Goal: Task Accomplishment & Management: Complete application form

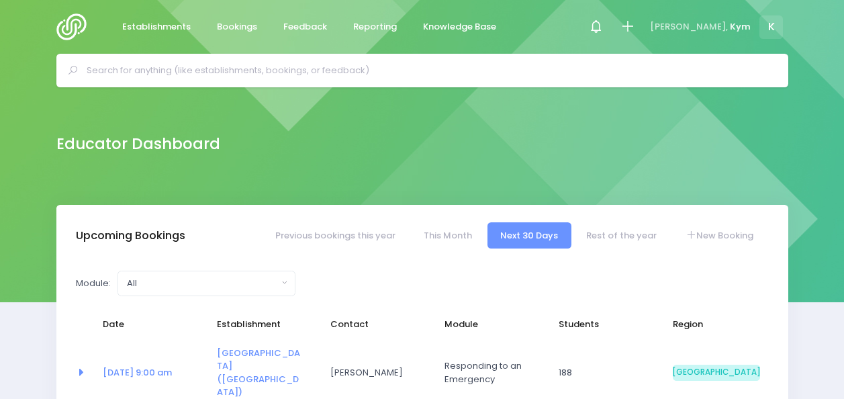
select select "5"
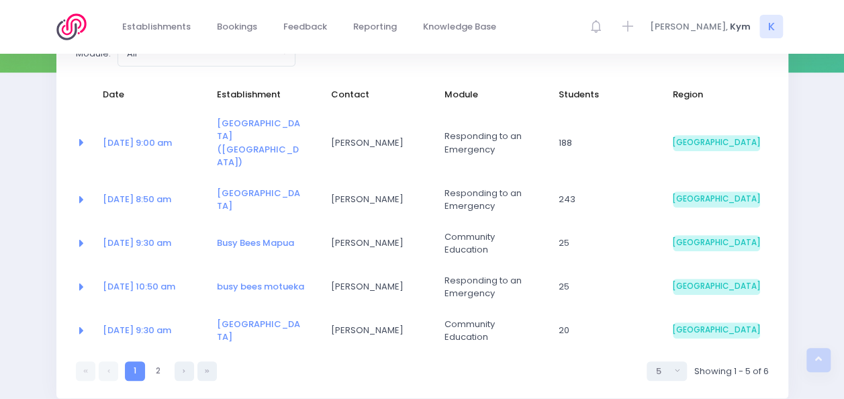
scroll to position [230, 0]
click at [166, 361] on link "2" at bounding box center [157, 370] width 19 height 19
select select "5"
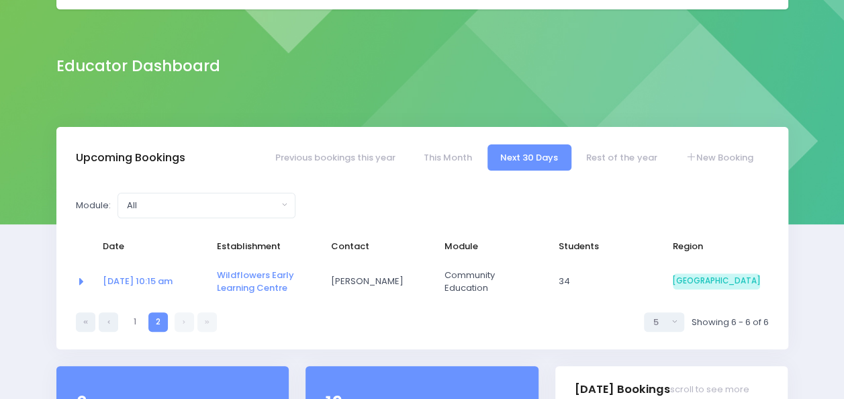
scroll to position [78, 0]
click at [602, 150] on link "Rest of the year" at bounding box center [621, 157] width 97 height 26
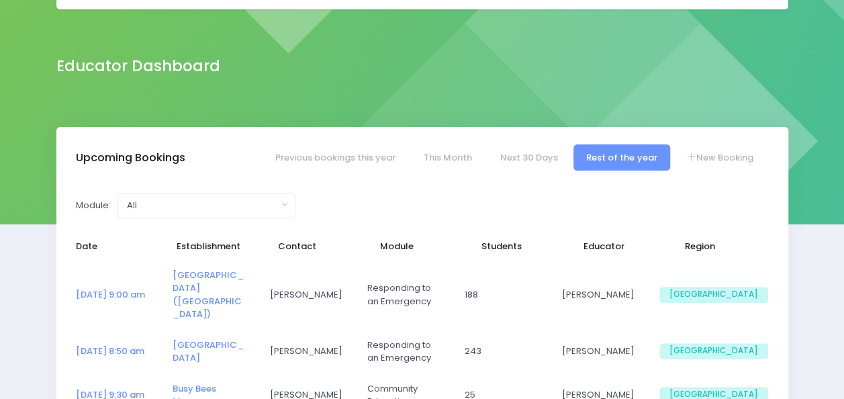
select select "5"
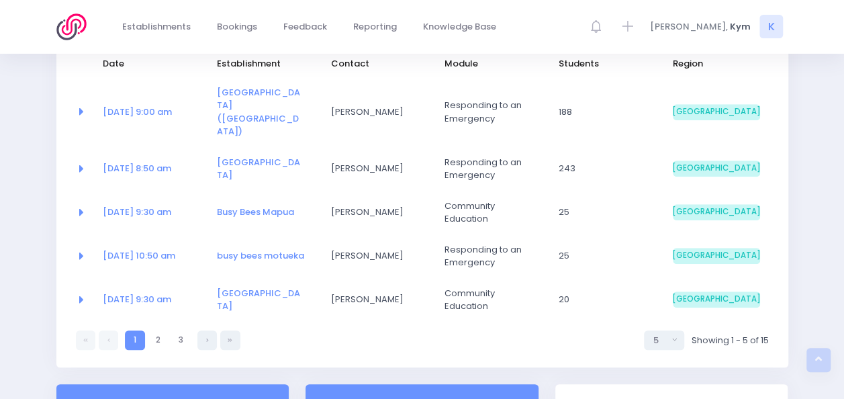
scroll to position [260, 0]
click at [158, 330] on link "2" at bounding box center [157, 339] width 19 height 19
select select "5"
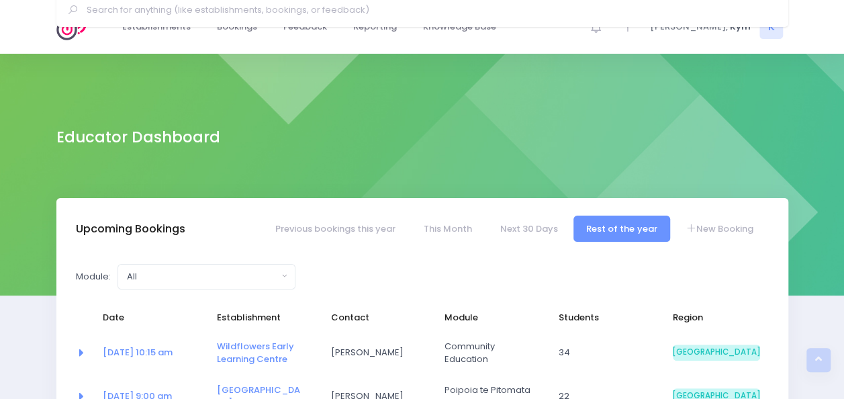
scroll to position [0, 0]
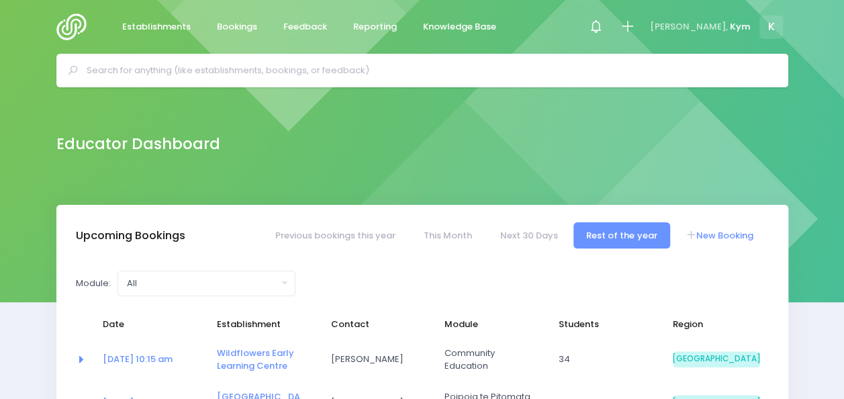
click at [729, 237] on link "New Booking" at bounding box center [719, 235] width 94 height 26
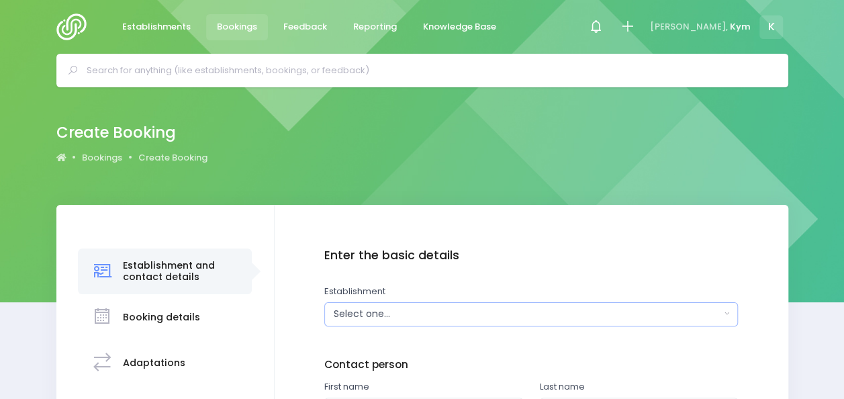
click at [724, 311] on button "Select one..." at bounding box center [530, 314] width 413 height 24
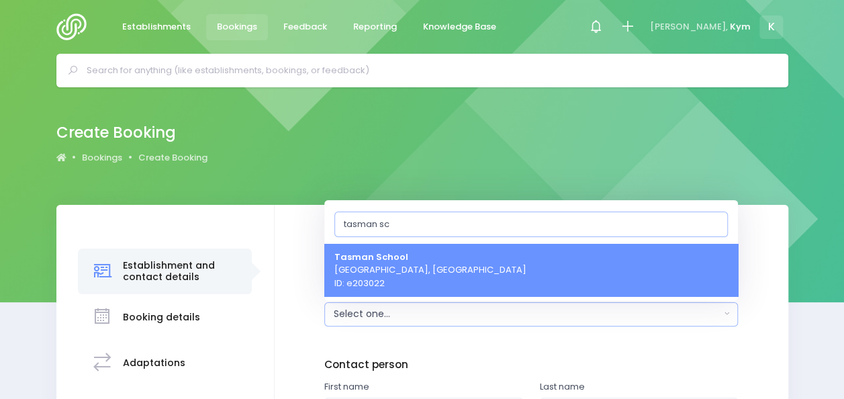
type input "tasman sc"
click at [417, 264] on span "Tasman School Upper Moutere, South Island Region ID: e203022" at bounding box center [430, 270] width 192 height 40
select select "203022"
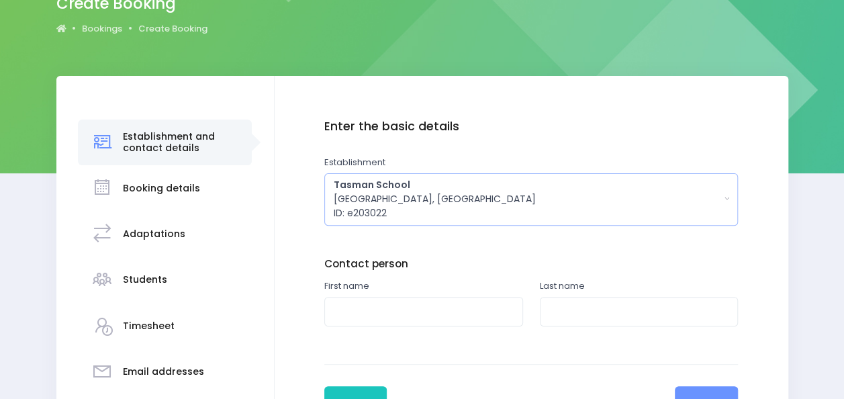
scroll to position [181, 0]
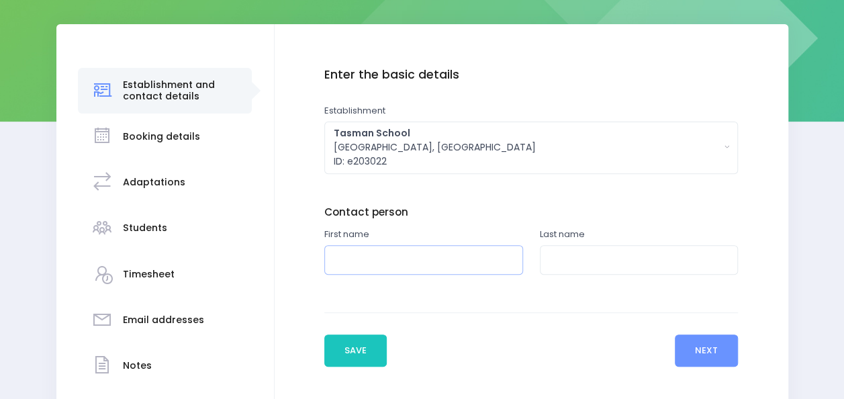
click at [491, 258] on input "text" at bounding box center [423, 260] width 199 height 30
type input "Ally"
click at [565, 272] on input "text" at bounding box center [639, 260] width 199 height 30
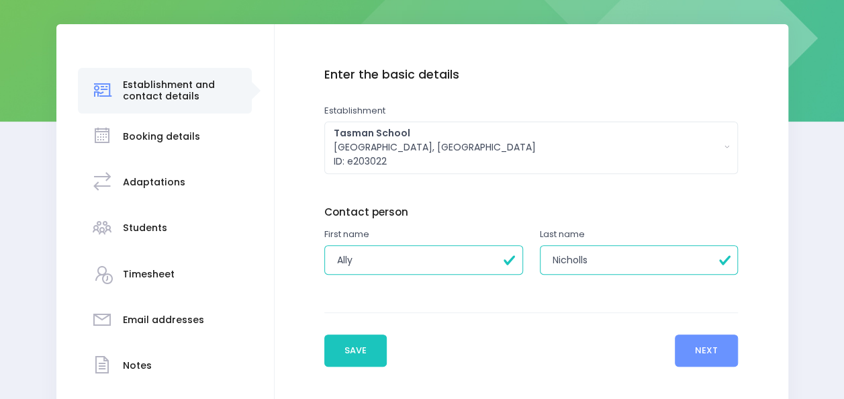
type input "Nicholls"
click at [710, 346] on button "Next" at bounding box center [706, 350] width 64 height 32
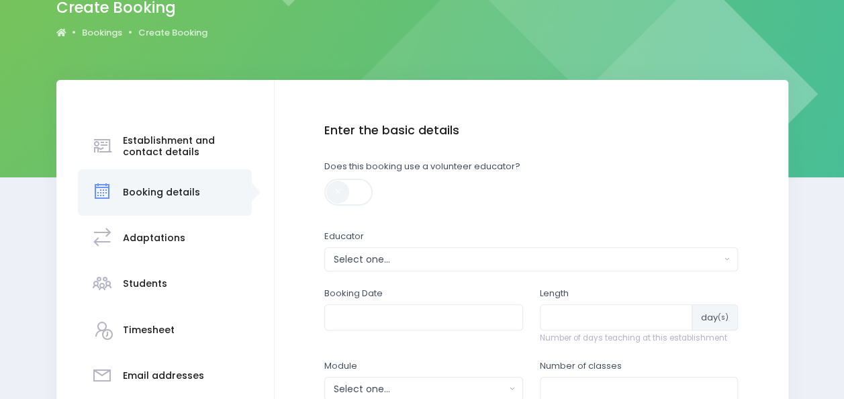
scroll to position [135, 0]
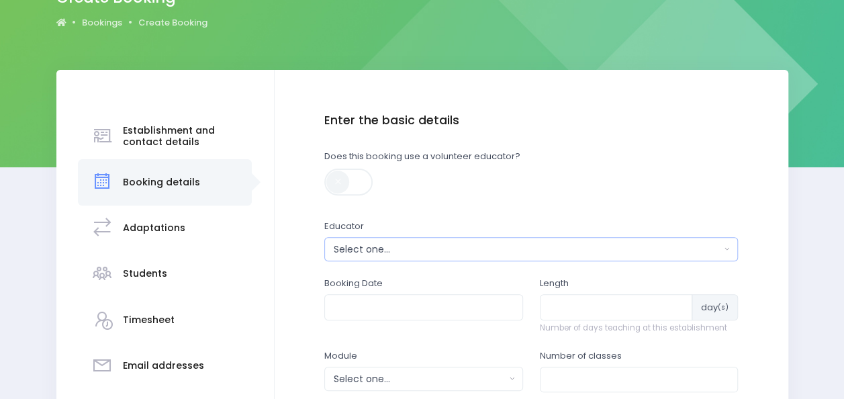
click at [725, 254] on button "Select one..." at bounding box center [530, 249] width 413 height 24
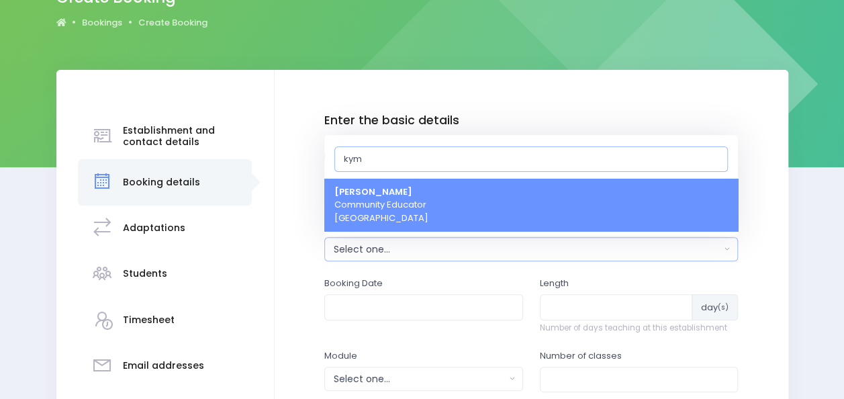
type input "kym"
click at [509, 187] on link "Kym Inwood Community Educator South Island Region" at bounding box center [530, 205] width 413 height 53
select select "321222"
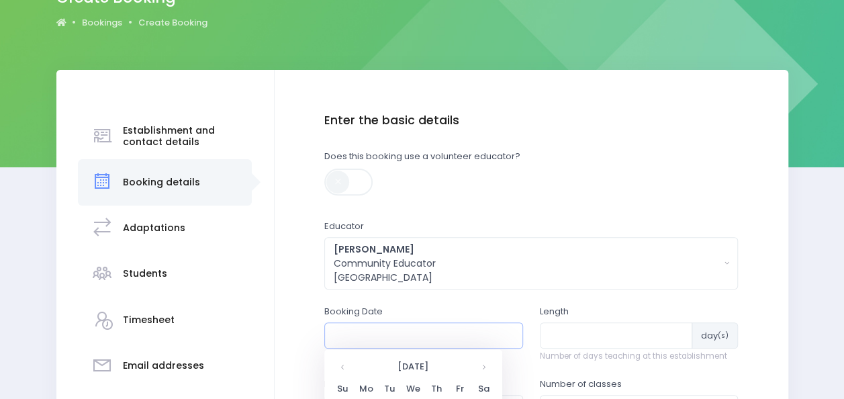
click at [476, 333] on input "text" at bounding box center [423, 335] width 199 height 26
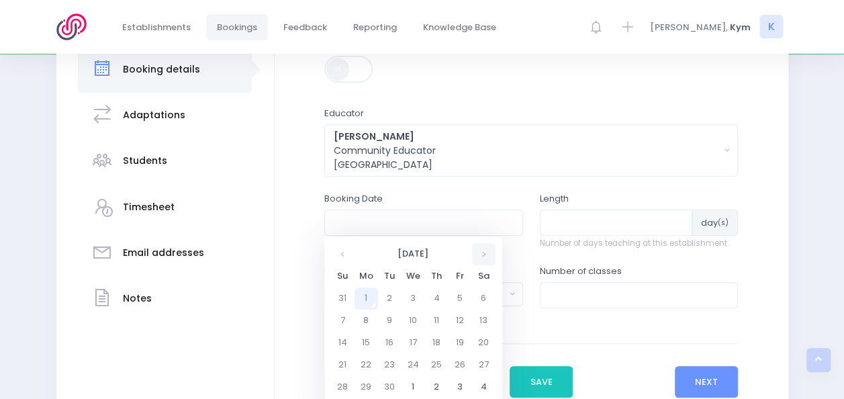
click at [487, 256] on th at bounding box center [483, 254] width 23 height 22
click at [366, 317] on td "6" at bounding box center [365, 320] width 23 height 22
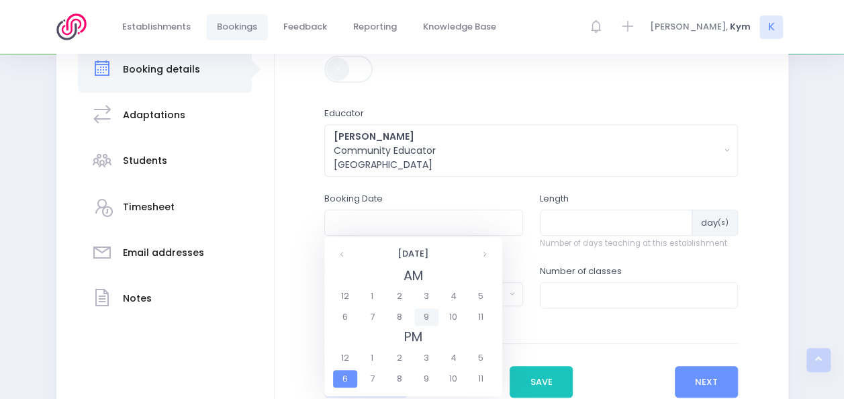
click at [427, 317] on span "9" at bounding box center [425, 316] width 23 height 17
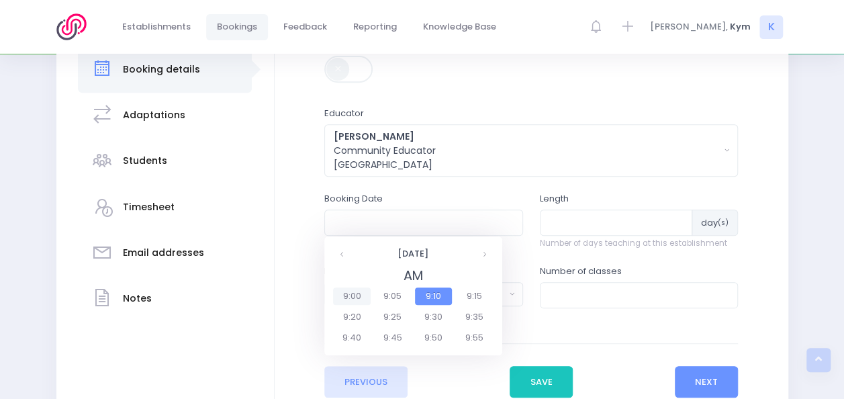
click at [349, 298] on span "9:00" at bounding box center [352, 295] width 38 height 17
type input "06/10/2025 09:00 AM"
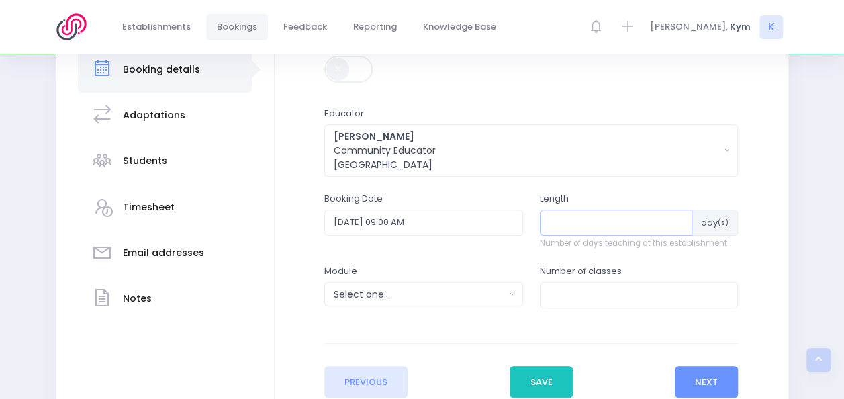
click at [638, 223] on input "number" at bounding box center [616, 222] width 153 height 26
type input "2"
click at [511, 290] on button "Select one..." at bounding box center [423, 294] width 199 height 24
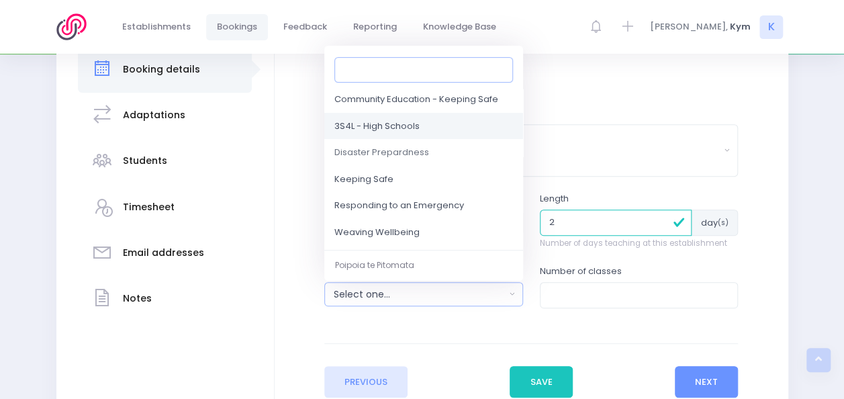
scroll to position [104, 0]
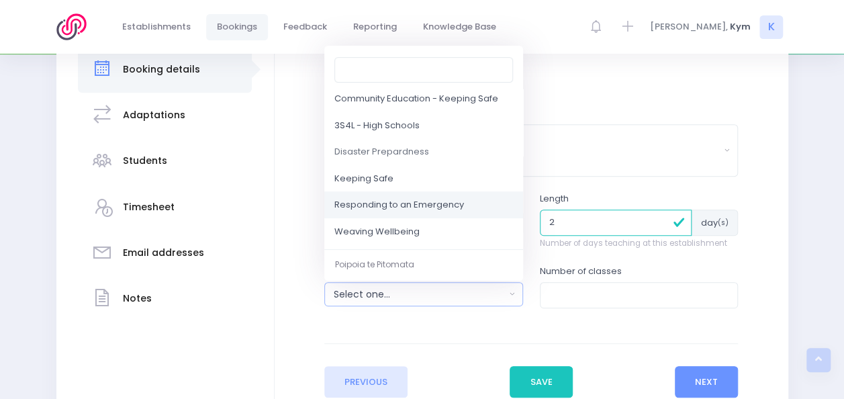
click at [409, 210] on span "Responding to an Emergency" at bounding box center [399, 205] width 130 height 13
select select "Responding to an Emergency"
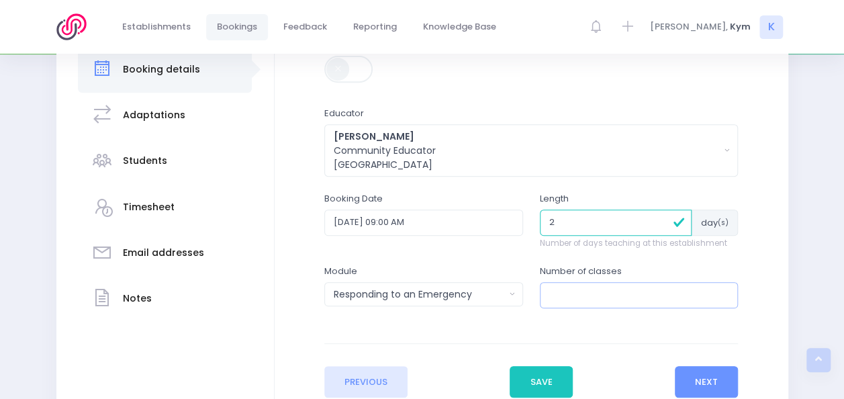
click at [638, 297] on input "number" at bounding box center [639, 295] width 199 height 26
type input "4"
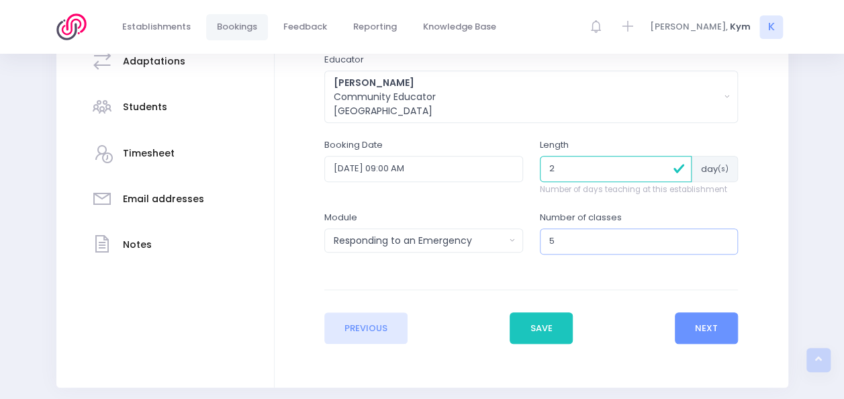
scroll to position [303, 0]
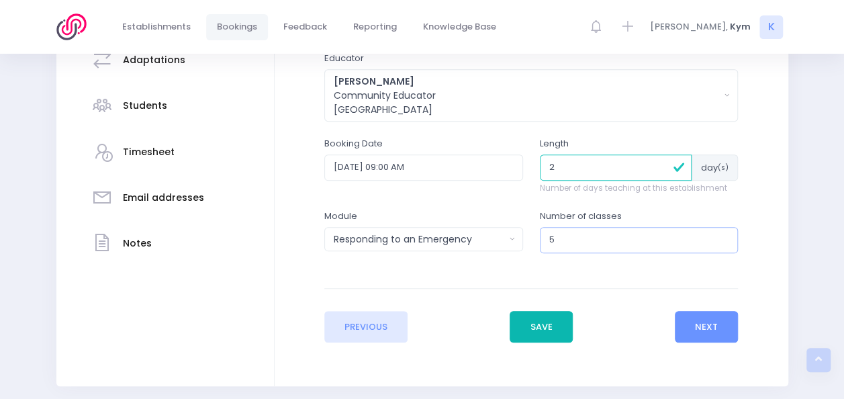
type input "5"
click at [538, 321] on button "Save" at bounding box center [540, 327] width 63 height 32
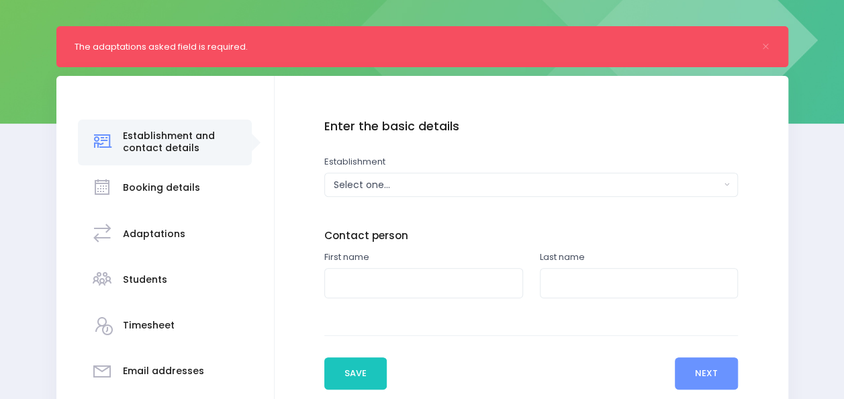
scroll to position [179, 0]
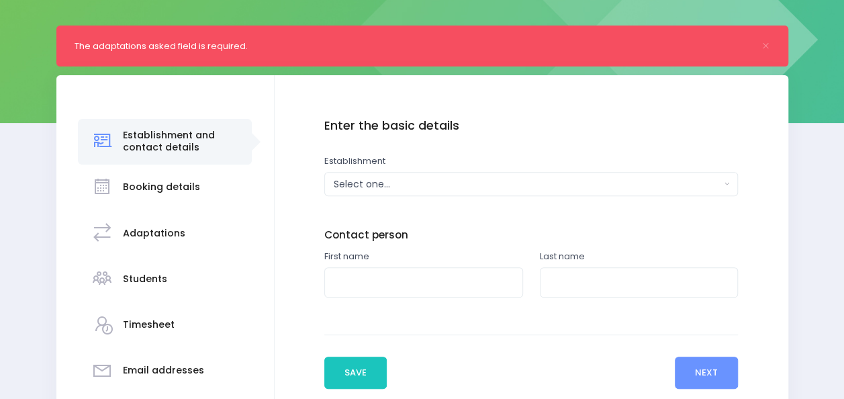
click at [187, 152] on h3 "Establishment and contact details" at bounding box center [181, 141] width 116 height 23
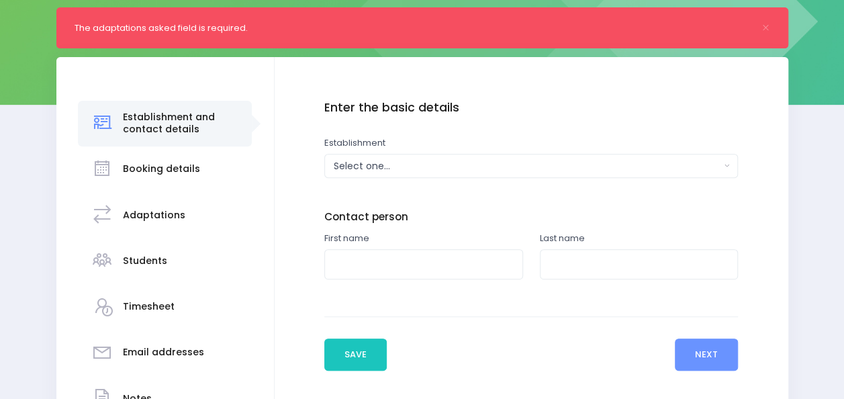
scroll to position [198, 0]
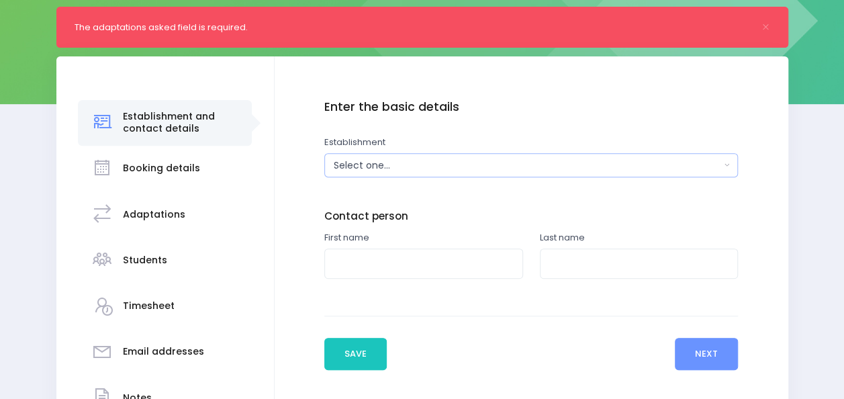
click at [462, 158] on div "Select one..." at bounding box center [527, 165] width 387 height 14
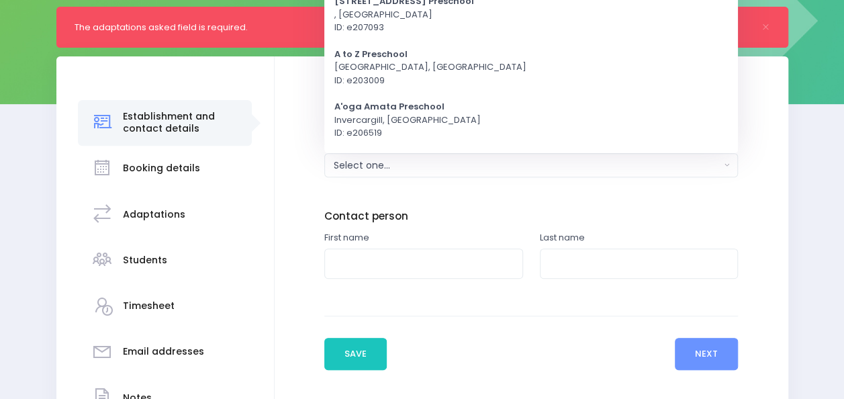
scroll to position [0, 0]
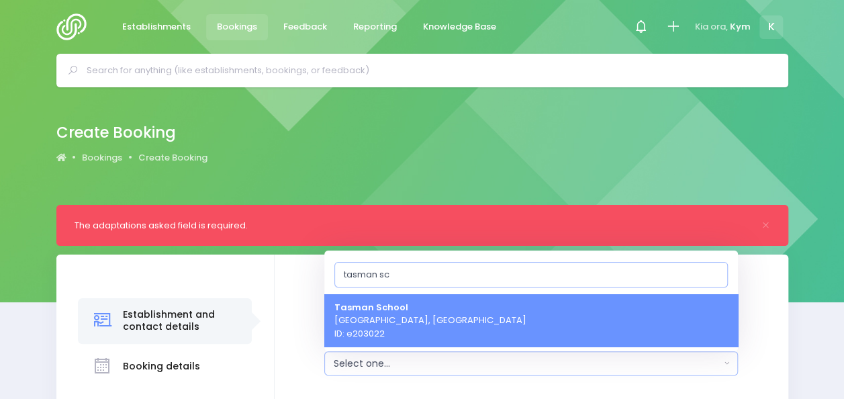
type input "tasman sc"
click at [413, 323] on span "Tasman School Upper Moutere, South Island Region ID: e203022" at bounding box center [430, 321] width 192 height 40
select select "203022"
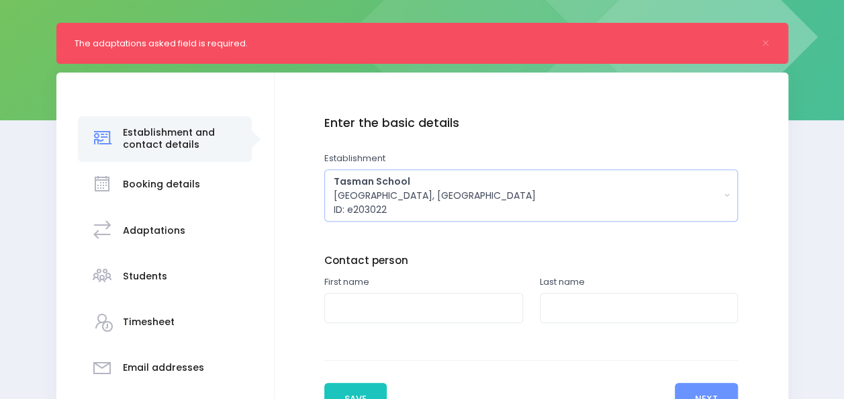
scroll to position [191, 0]
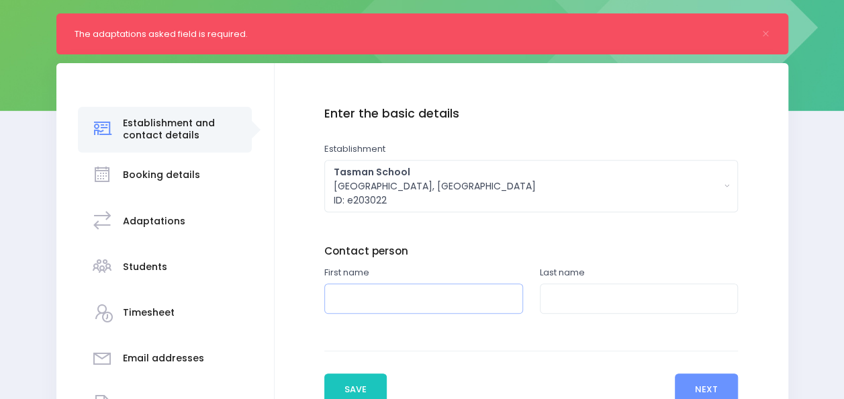
click at [407, 293] on input "text" at bounding box center [423, 298] width 199 height 30
type input "Ally"
type input "Nicholls"
type input "Declan"
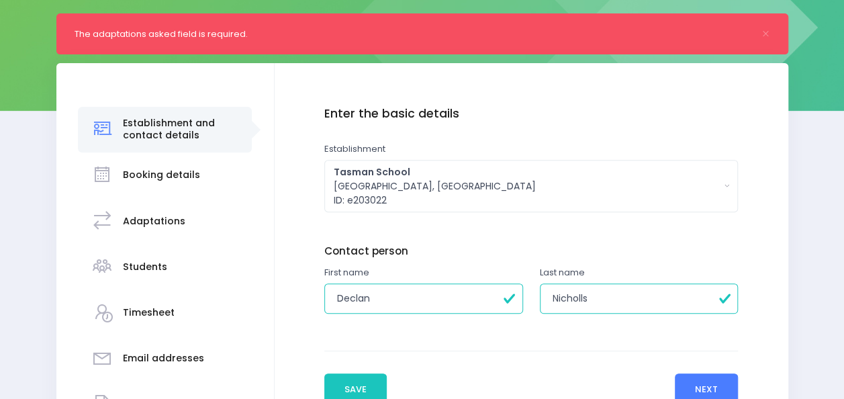
click at [714, 384] on button "Next" at bounding box center [706, 389] width 64 height 32
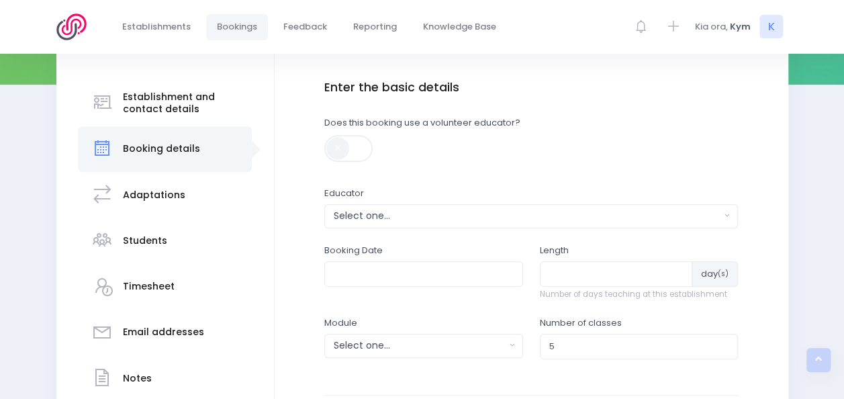
scroll to position [235, 0]
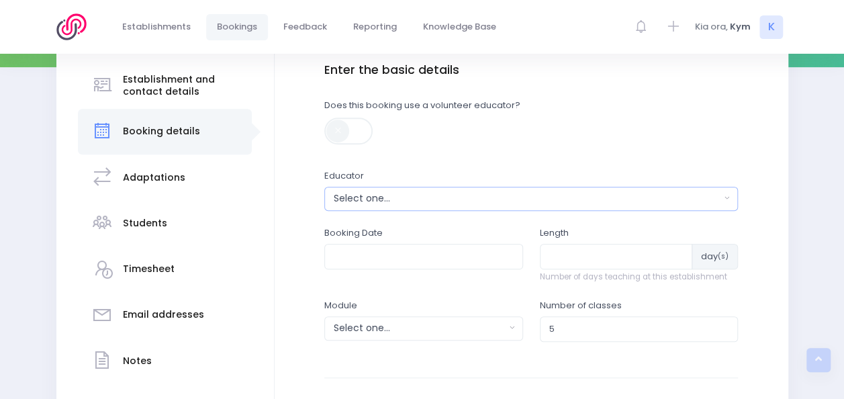
click at [497, 197] on div "Select one..." at bounding box center [527, 198] width 387 height 14
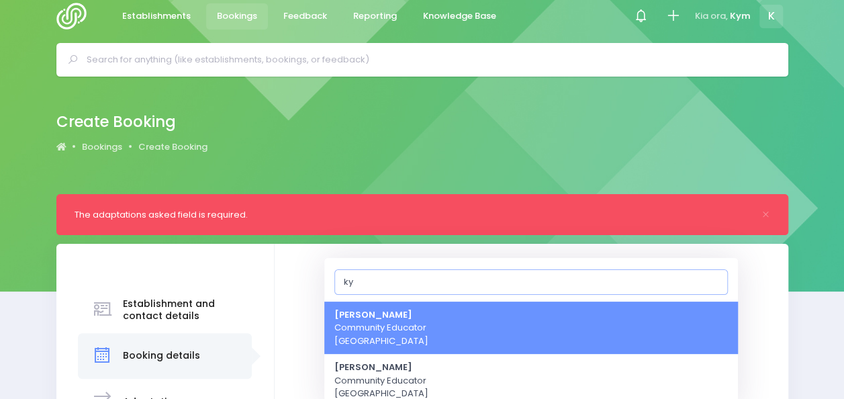
type input "ky"
click at [380, 327] on span "Kym Inwood Community Educator South Island Region" at bounding box center [381, 328] width 94 height 40
select select "321222"
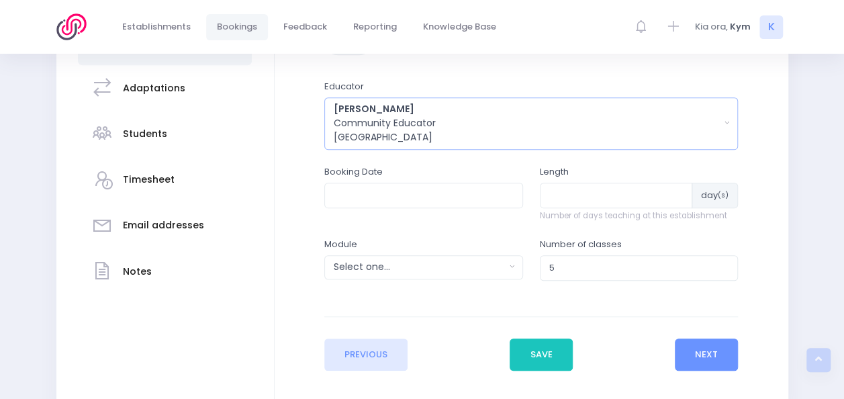
scroll to position [325, 0]
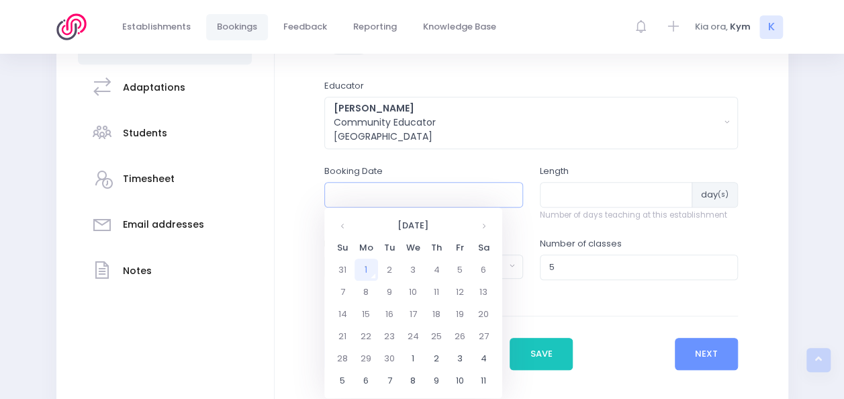
click at [427, 195] on input "text" at bounding box center [423, 195] width 199 height 26
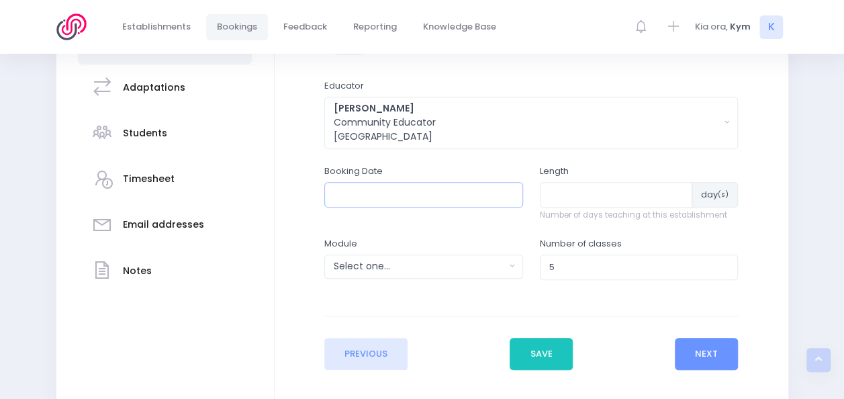
click at [434, 188] on input "text" at bounding box center [423, 195] width 199 height 26
click at [400, 252] on div "Module Select one... Clued up Camper Community Education Community Education - …" at bounding box center [423, 258] width 199 height 42
click at [479, 202] on input "text" at bounding box center [423, 195] width 199 height 26
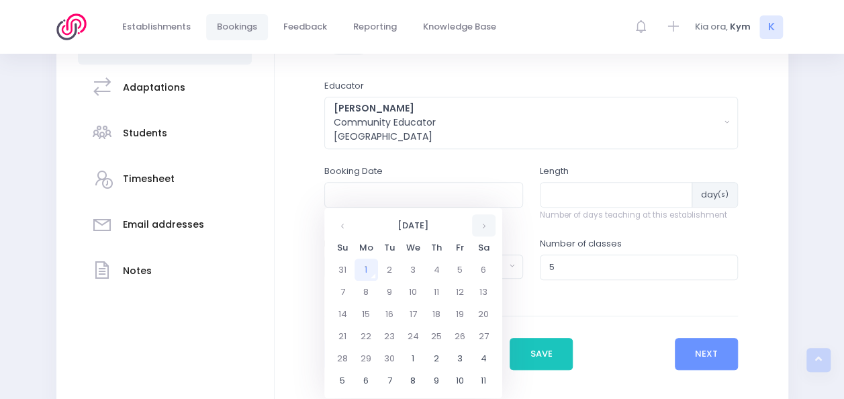
click at [484, 224] on th at bounding box center [483, 225] width 23 height 22
click at [356, 291] on td "6" at bounding box center [365, 292] width 23 height 22
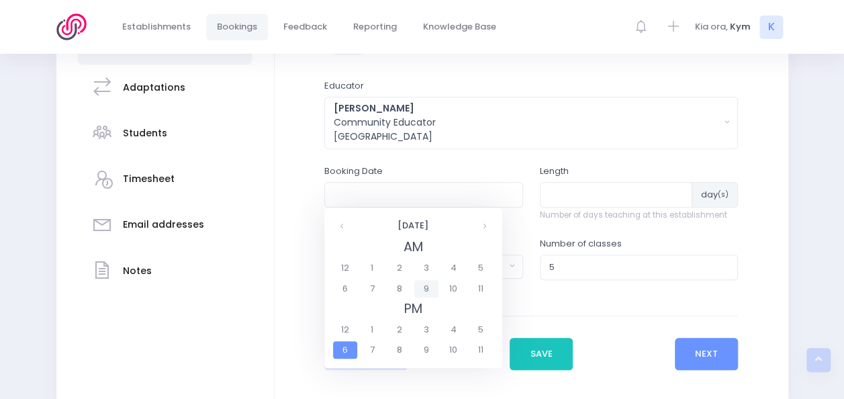
click at [432, 287] on span "9" at bounding box center [425, 288] width 23 height 17
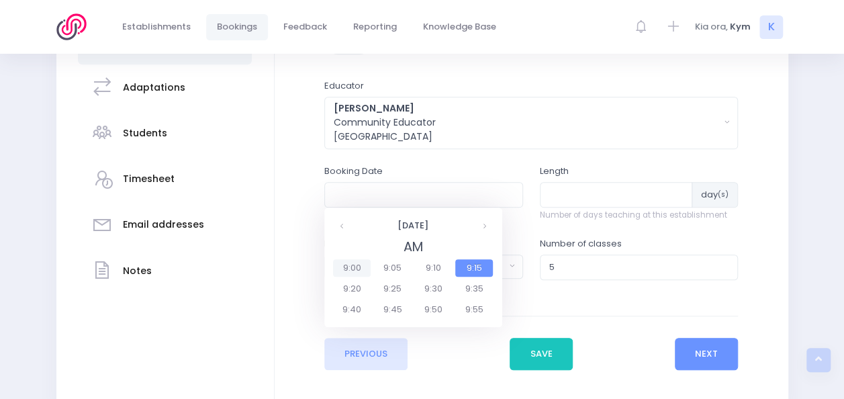
click at [362, 270] on span "9:00" at bounding box center [352, 267] width 38 height 17
type input "06/10/2025 09:00 AM"
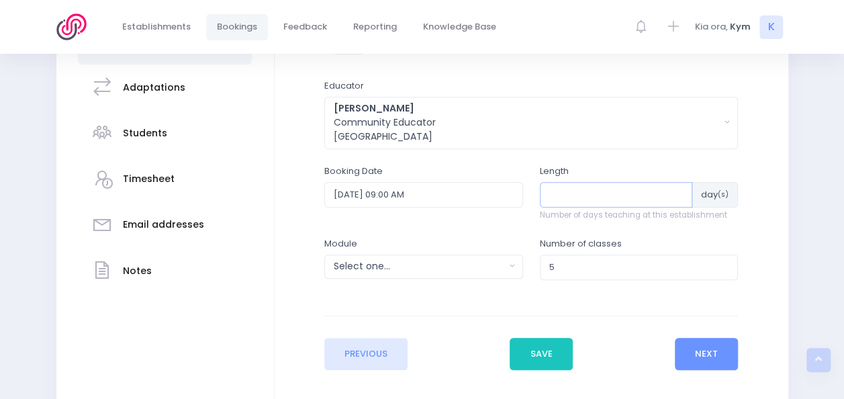
click at [602, 189] on input "number" at bounding box center [616, 195] width 153 height 26
type input "2"
click at [511, 262] on button "Select one..." at bounding box center [423, 266] width 199 height 24
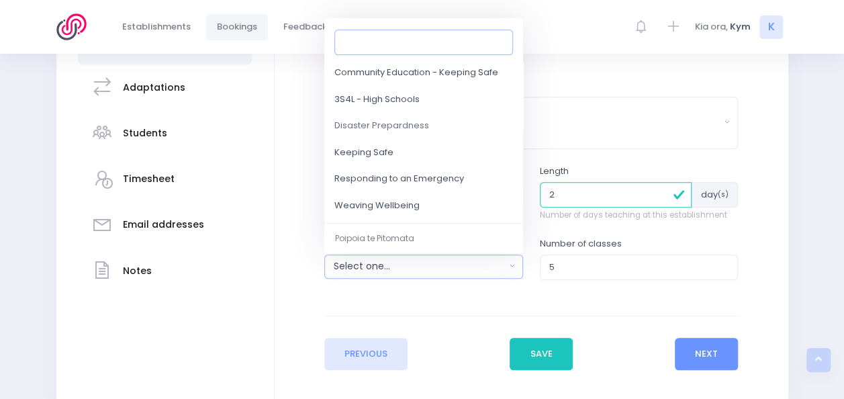
scroll to position [103, 0]
click at [381, 171] on span "Responding to an Emergency" at bounding box center [399, 177] width 130 height 13
select select "Responding to an Emergency"
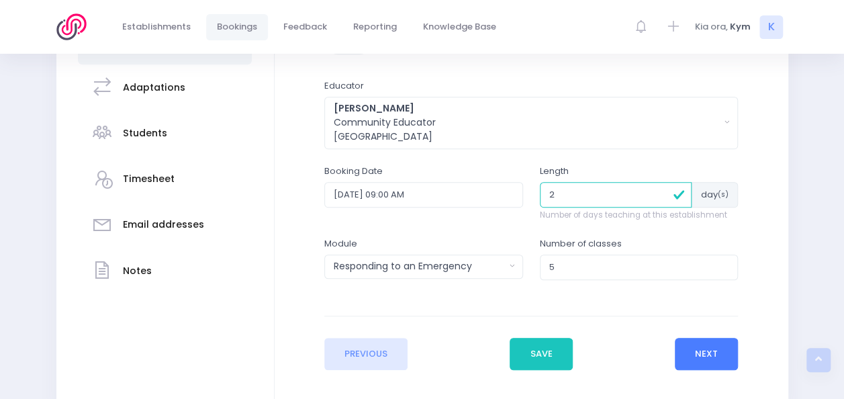
click at [695, 358] on button "Next" at bounding box center [706, 354] width 64 height 32
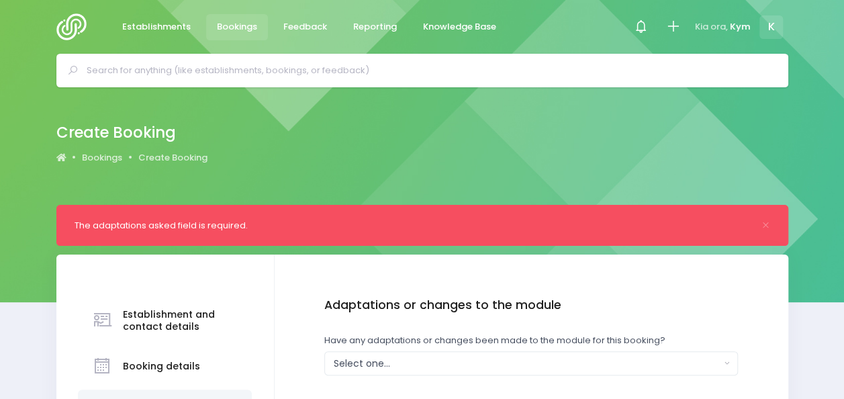
scroll to position [125, 0]
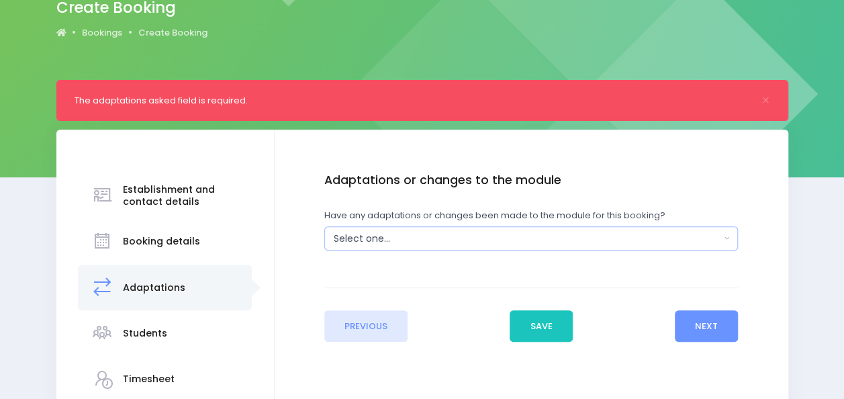
click at [726, 242] on button "Select one..." at bounding box center [530, 238] width 413 height 24
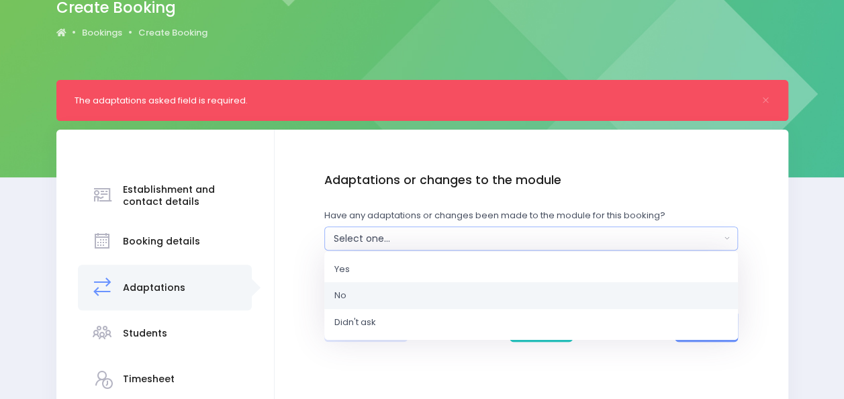
click at [489, 296] on link "No" at bounding box center [530, 295] width 413 height 27
select select "No"
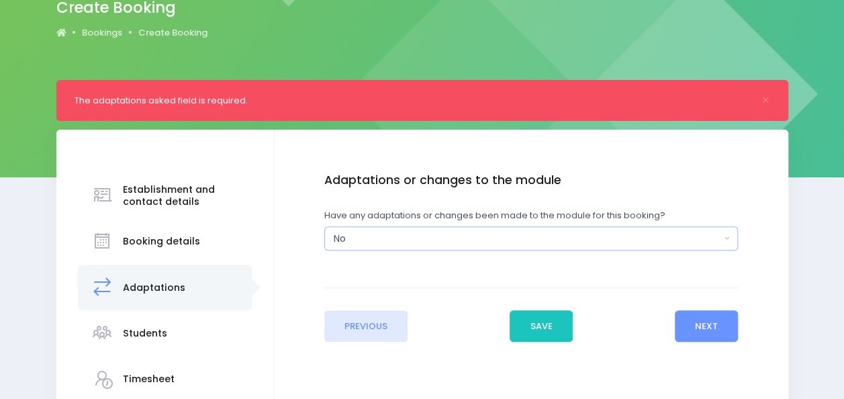
click at [732, 232] on button "No" at bounding box center [530, 238] width 413 height 24
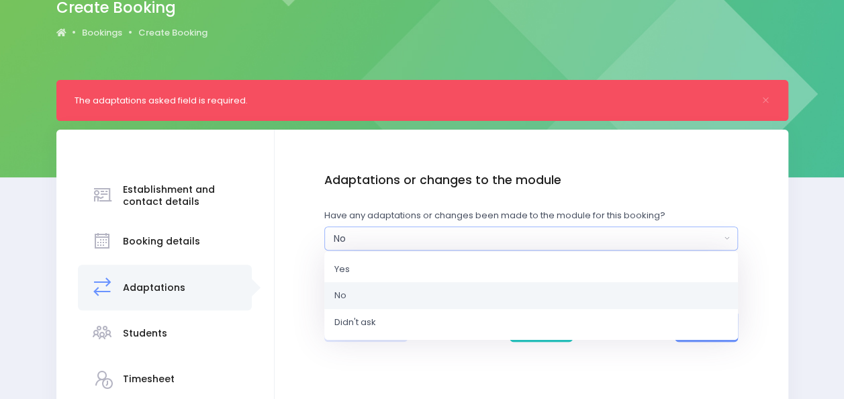
click at [750, 234] on div "Enter the basic details Establishment Select one... 120 Aerodrome Rd Preschool …" at bounding box center [531, 257] width 487 height 169
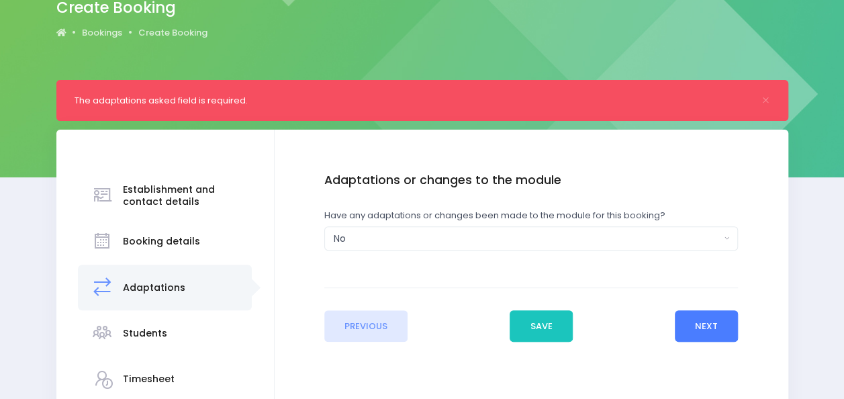
click at [712, 320] on button "Next" at bounding box center [706, 326] width 64 height 32
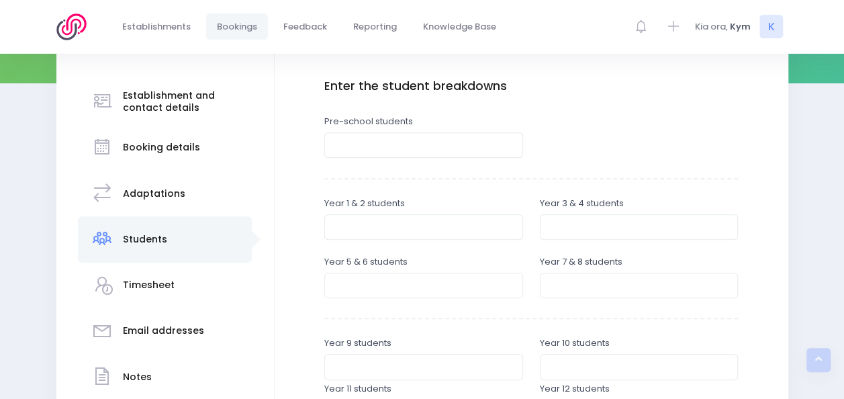
scroll to position [219, 0]
click at [407, 218] on input "number" at bounding box center [423, 226] width 199 height 26
type input "14"
click at [579, 223] on input "number" at bounding box center [639, 226] width 199 height 26
type input "21"
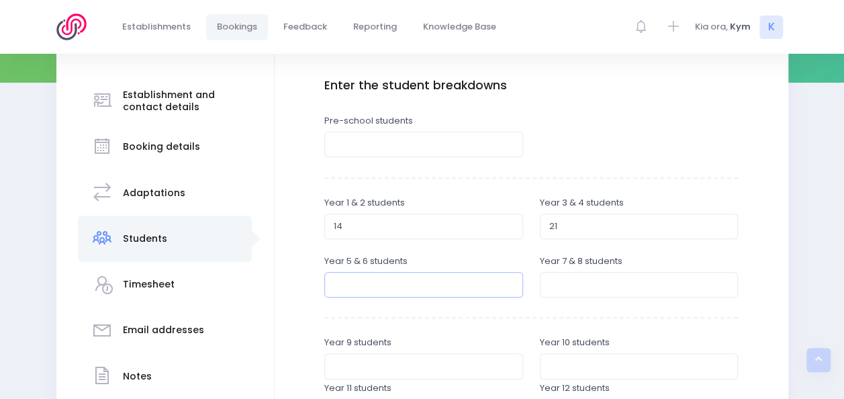
click at [462, 288] on input "number" at bounding box center [423, 285] width 199 height 26
type input "24"
click at [583, 286] on input "number" at bounding box center [639, 285] width 199 height 26
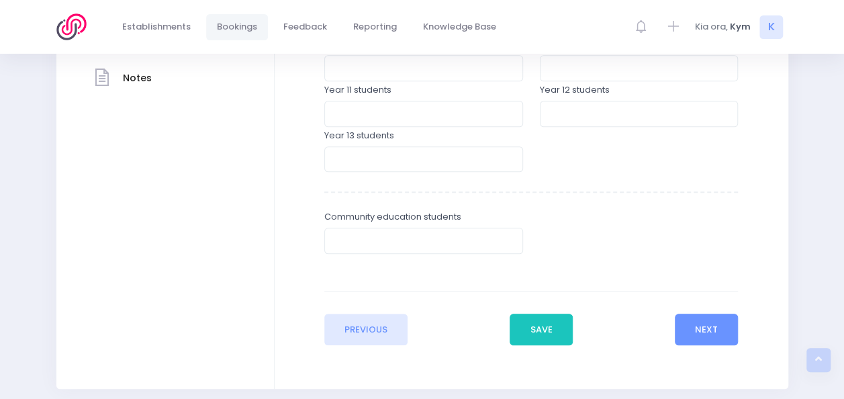
scroll to position [518, 0]
type input "58"
click at [713, 337] on button "Next" at bounding box center [706, 329] width 64 height 32
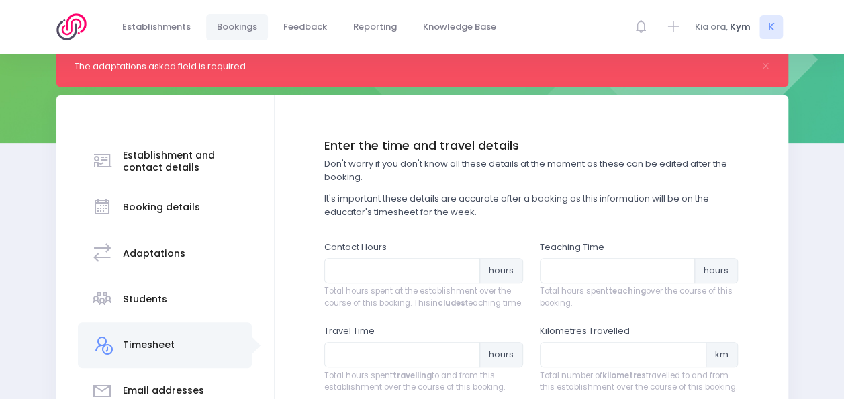
scroll to position [215, 0]
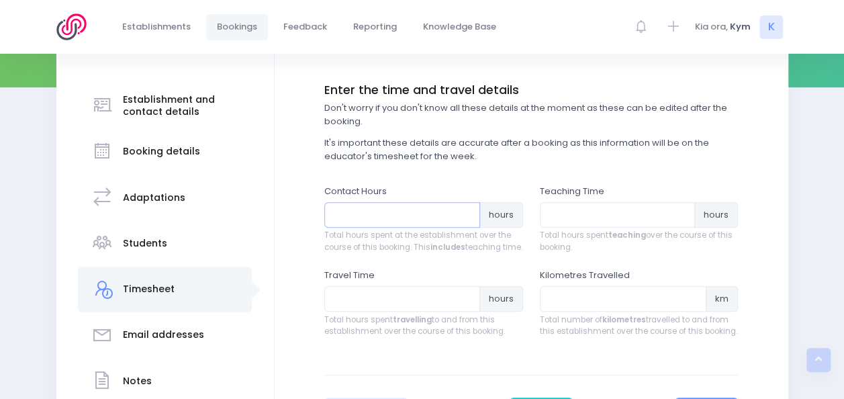
click at [435, 211] on input "number" at bounding box center [402, 215] width 156 height 26
click at [564, 204] on input "number" at bounding box center [618, 215] width 156 height 26
type input "4"
click at [454, 215] on input "number" at bounding box center [402, 215] width 156 height 26
click at [561, 213] on input "4" at bounding box center [618, 215] width 156 height 26
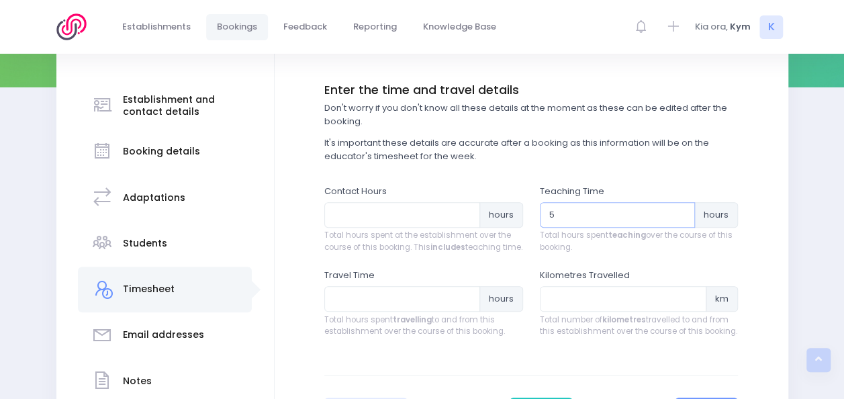
type input "5"
click at [439, 205] on input "number" at bounding box center [402, 215] width 156 height 26
type input "7"
click at [434, 301] on input "number" at bounding box center [402, 299] width 156 height 26
type input "0"
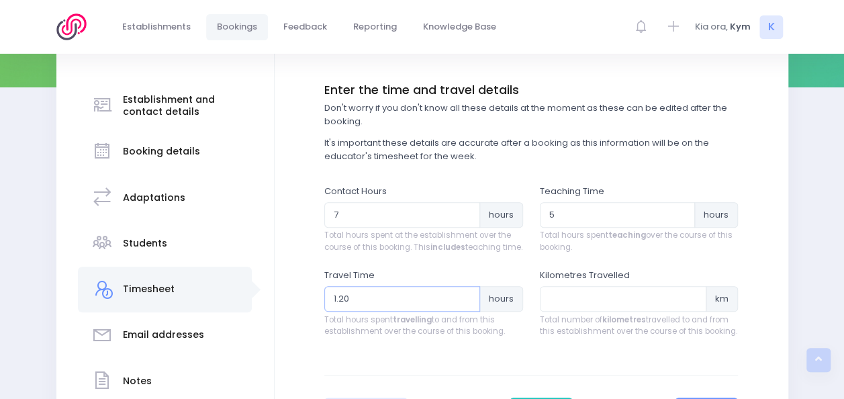
type input "1.20"
click at [633, 306] on input "number" at bounding box center [623, 299] width 167 height 26
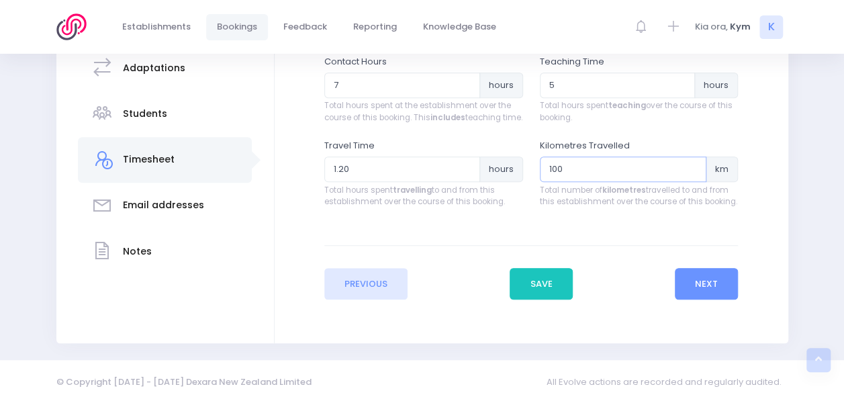
scroll to position [345, 0]
type input "100"
click at [702, 296] on button "Next" at bounding box center [706, 283] width 64 height 32
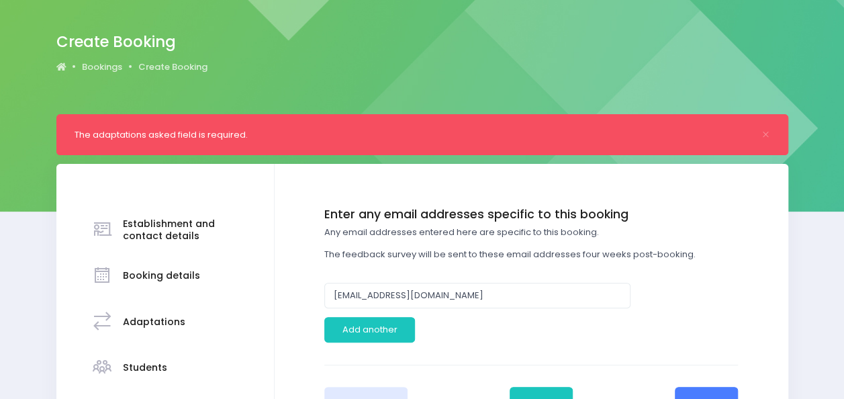
scroll to position [126, 0]
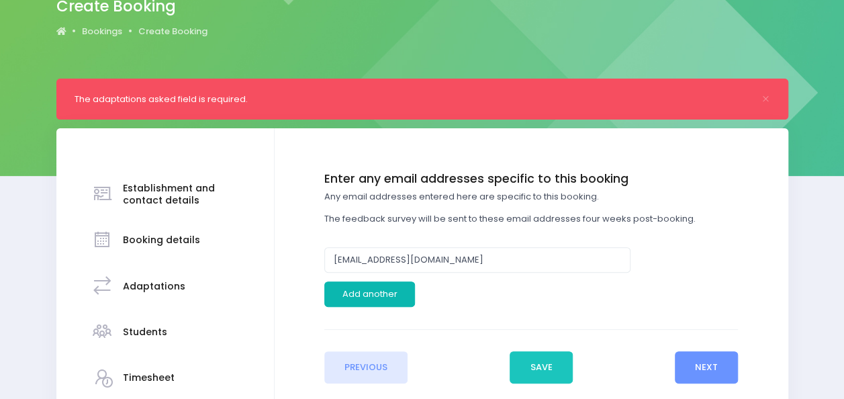
click at [387, 298] on button "Add another" at bounding box center [369, 294] width 91 height 26
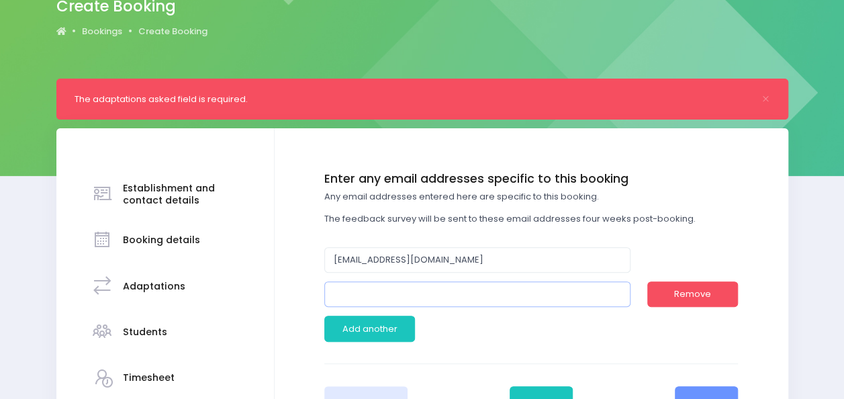
click at [442, 290] on input "email" at bounding box center [477, 294] width 306 height 26
paste input "ally@tasman.school.nz"
type input "ally@tasman.school.nz"
click at [750, 354] on div "Enter the basic details Establishment Select one... 120 Aerodrome Rd Preschool …" at bounding box center [531, 295] width 487 height 246
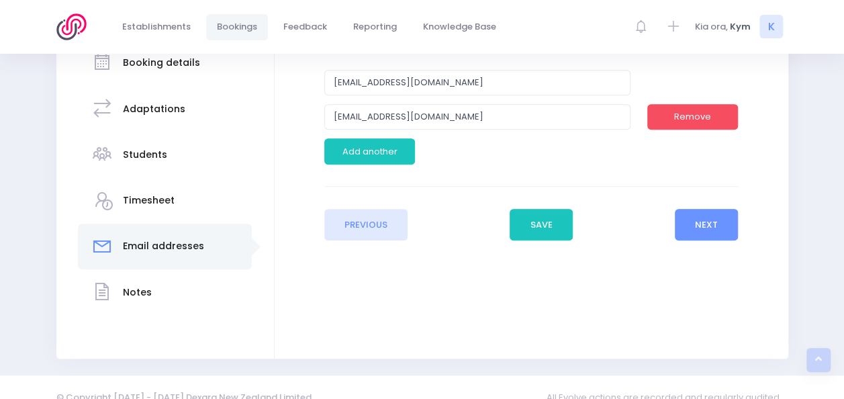
scroll to position [278, 0]
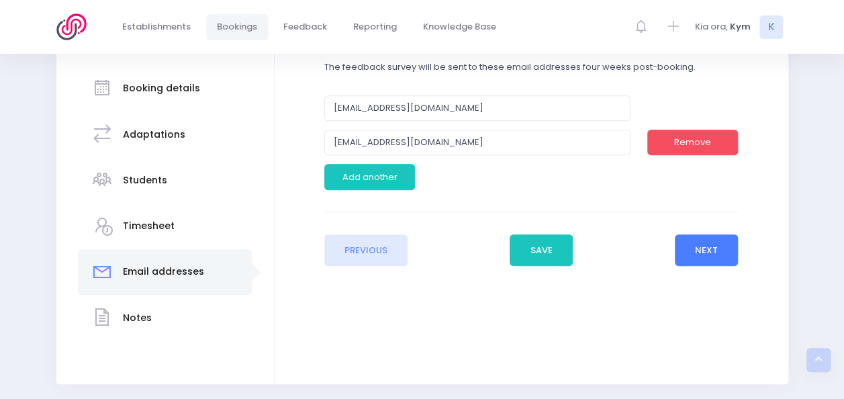
click at [707, 258] on button "Next" at bounding box center [706, 250] width 64 height 32
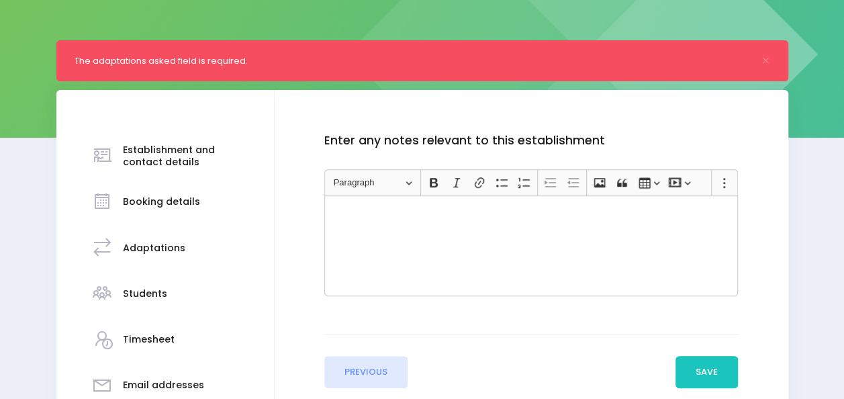
scroll to position [166, 0]
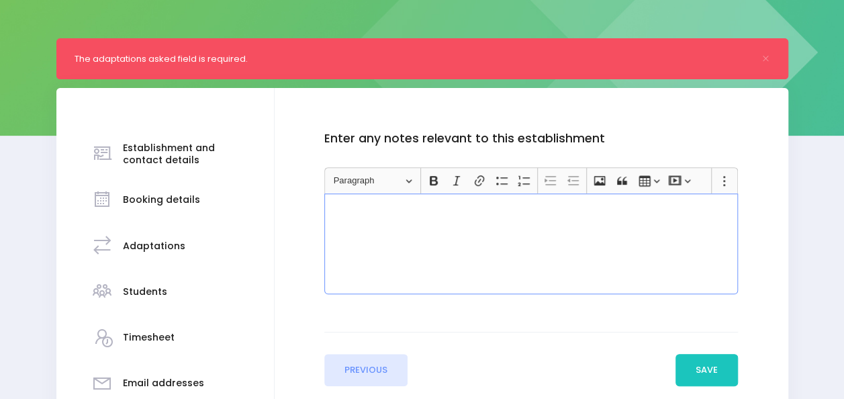
click at [544, 247] on div "Rich Text Editor, main" at bounding box center [530, 243] width 413 height 101
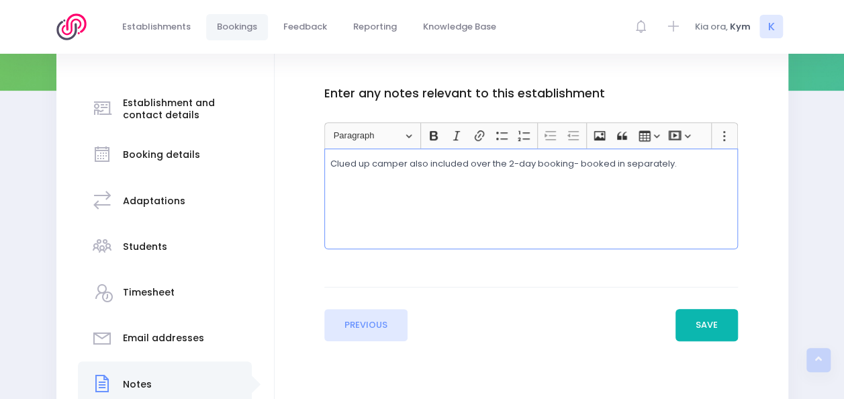
click at [709, 323] on button "Save" at bounding box center [706, 325] width 63 height 32
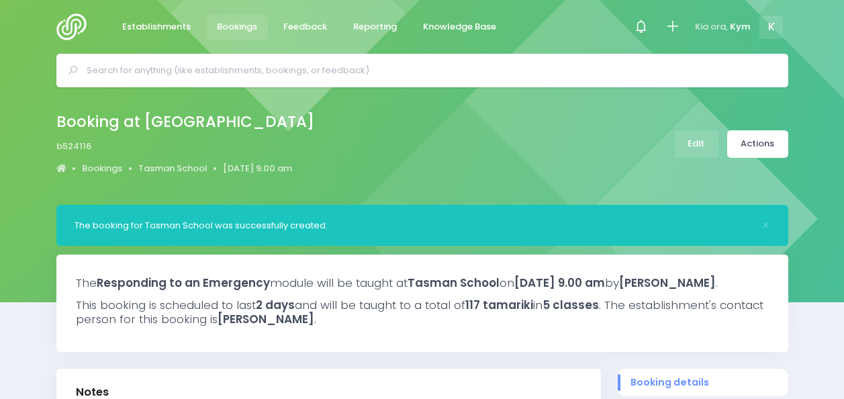
select select "5"
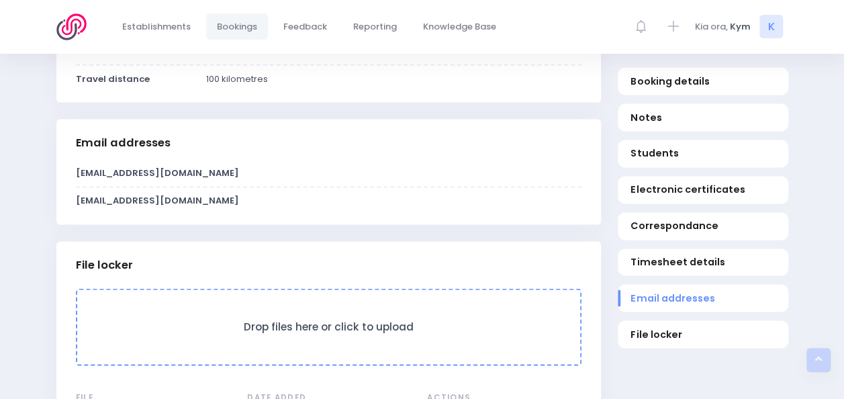
scroll to position [1195, 0]
click at [400, 330] on form "Drop files here or click to upload" at bounding box center [328, 325] width 505 height 77
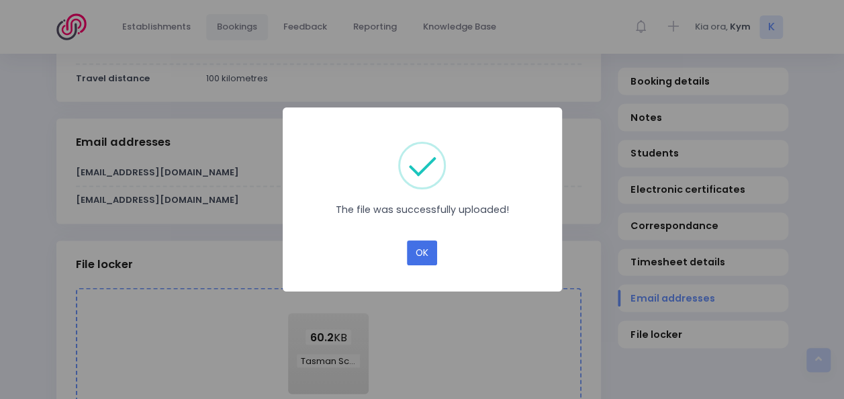
click at [428, 247] on button "OK" at bounding box center [422, 253] width 30 height 26
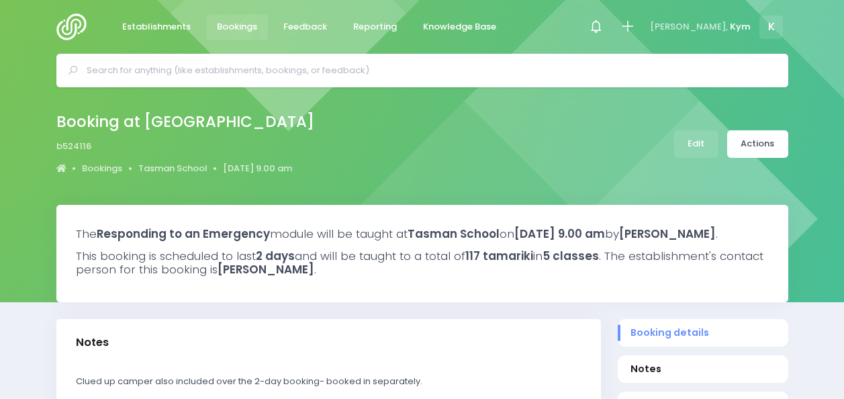
select select "5"
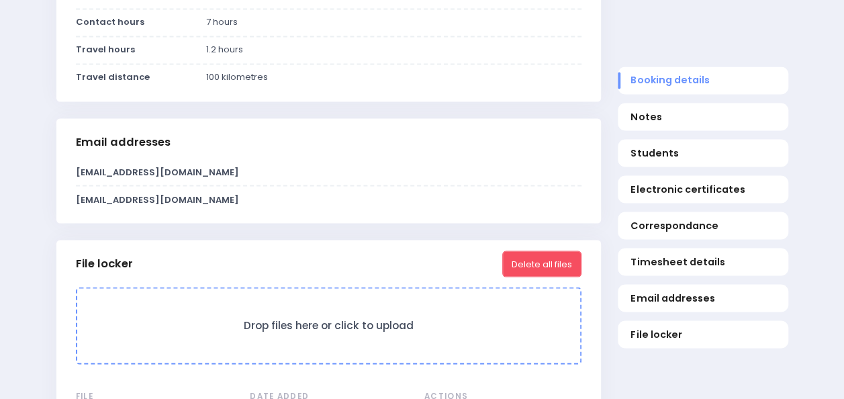
click at [239, 332] on h3 "Drop files here or click to upload" at bounding box center [329, 325] width 476 height 13
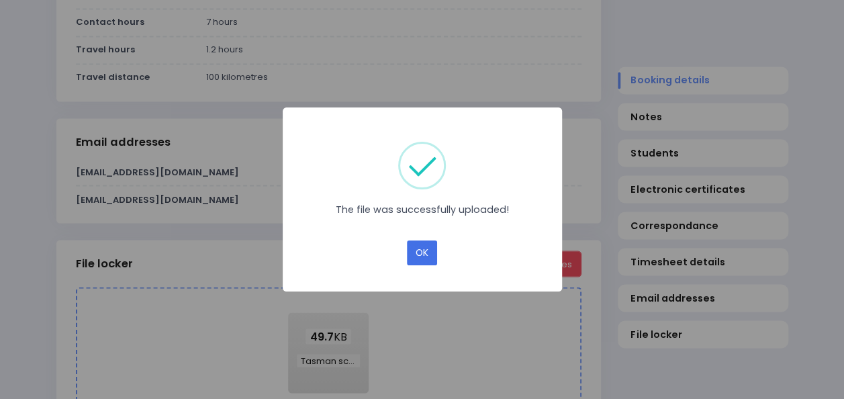
click at [415, 250] on button "OK" at bounding box center [422, 253] width 30 height 26
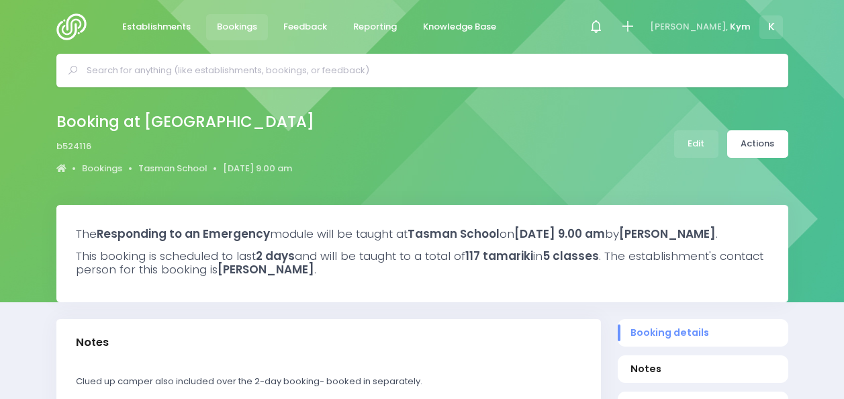
select select "5"
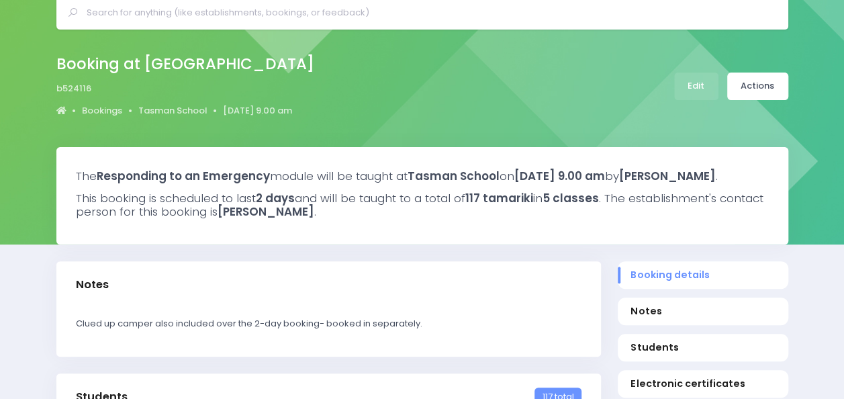
scroll to position [58, 0]
click at [766, 84] on link "Actions" at bounding box center [757, 86] width 61 height 28
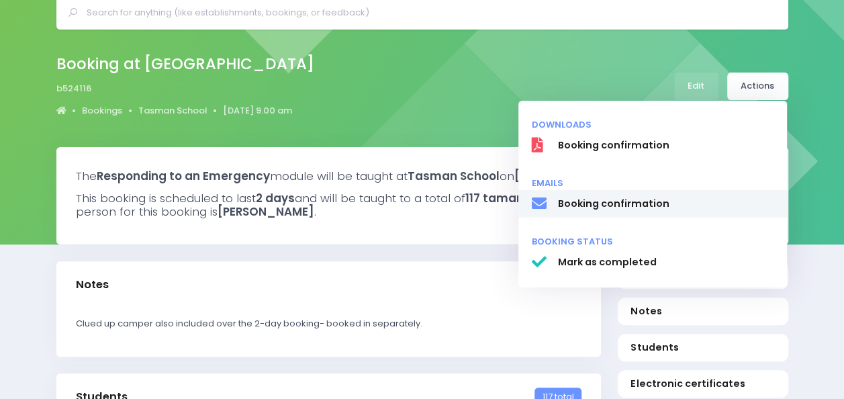
click at [625, 203] on span "Booking confirmation" at bounding box center [665, 204] width 216 height 14
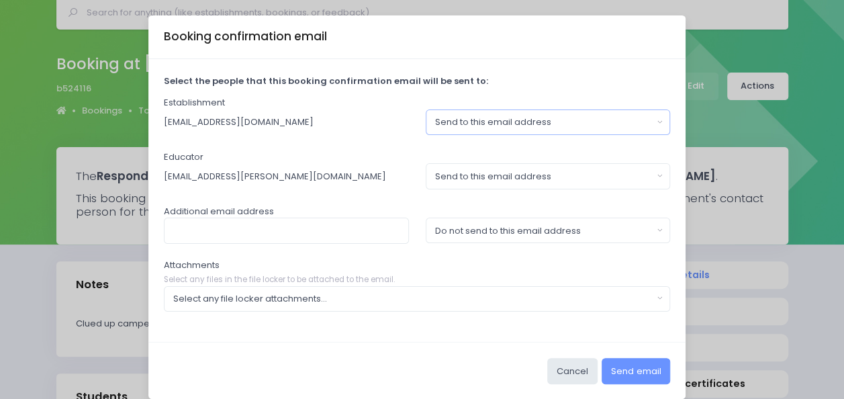
click at [658, 117] on button "Send to this email address" at bounding box center [547, 122] width 245 height 26
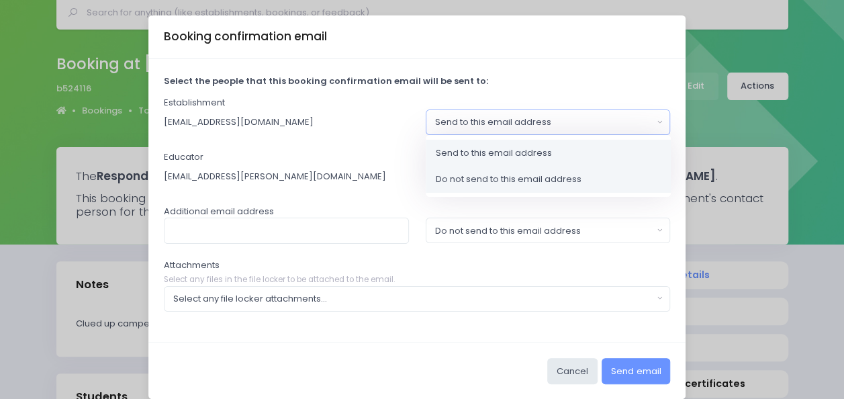
click at [590, 179] on link "Do not send to this email address" at bounding box center [547, 179] width 245 height 27
select select "no_email"
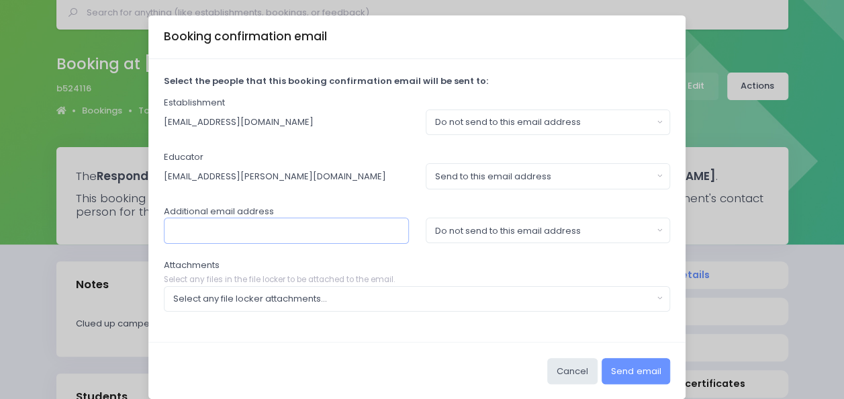
click at [370, 230] on input "text" at bounding box center [286, 230] width 245 height 26
type input "[EMAIL_ADDRESS][DOMAIN_NAME]"
click at [647, 228] on div "Do not send to this email address" at bounding box center [543, 230] width 217 height 13
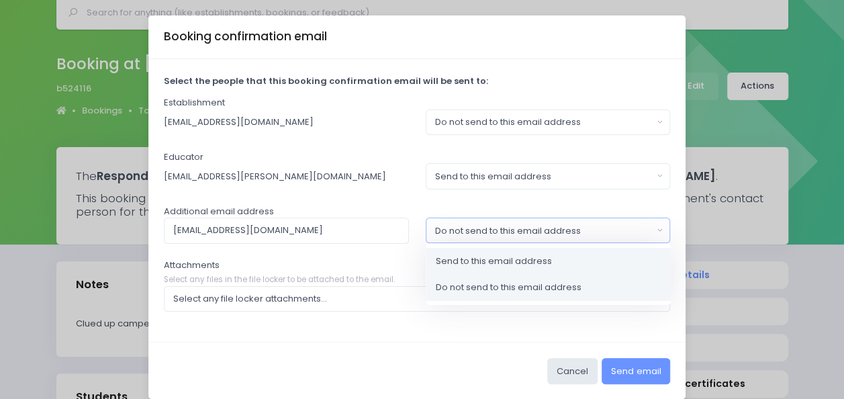
click at [570, 257] on link "Send to this email address" at bounding box center [547, 261] width 245 height 27
select select "send"
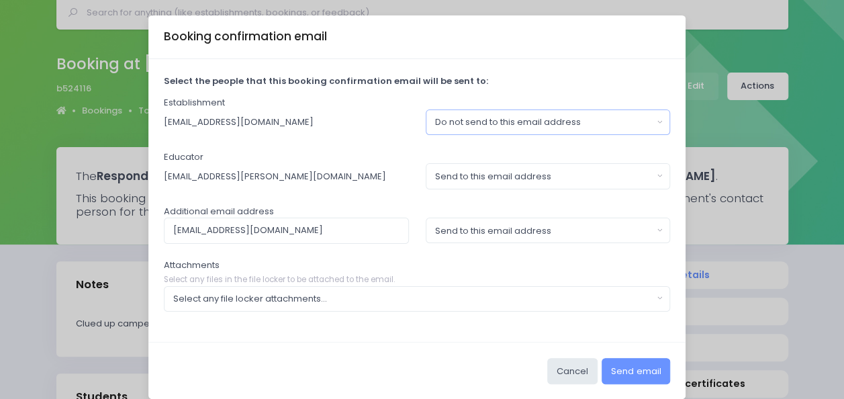
click at [662, 125] on button "Do not send to this email address" at bounding box center [547, 122] width 245 height 26
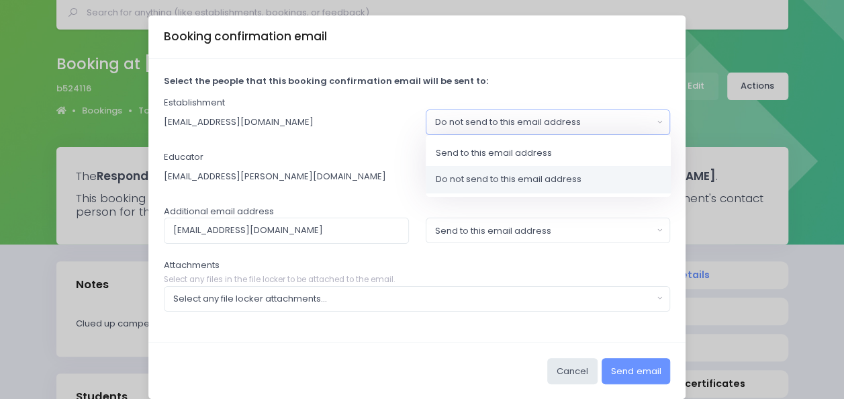
click at [655, 121] on button "Do not send to this email address" at bounding box center [547, 122] width 245 height 26
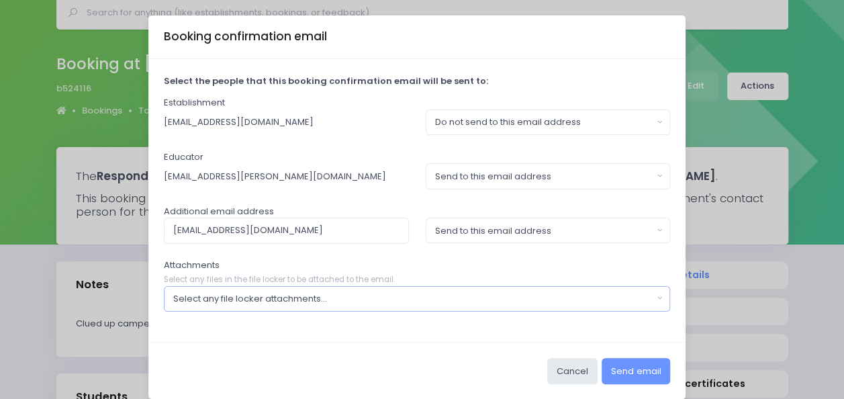
click at [650, 293] on button "Select any file locker attachments..." at bounding box center [417, 299] width 507 height 26
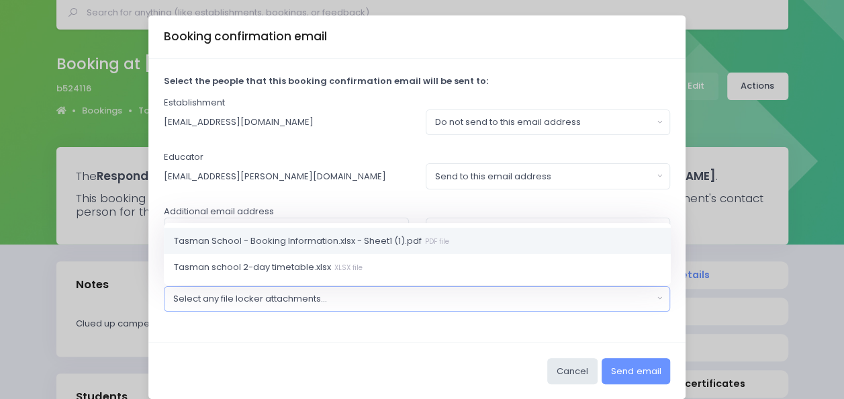
click at [407, 245] on span "Tasman School - Booking Information.xlsx - Sheet1 (1).pdf PDF file" at bounding box center [311, 240] width 275 height 13
select select "11172"
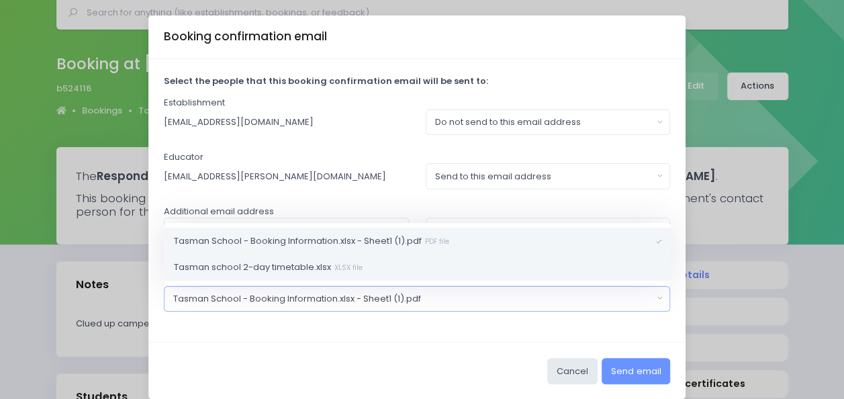
click at [617, 264] on link "Tasman school 2-day timetable.xlsx XLSX file" at bounding box center [417, 267] width 507 height 27
click at [634, 366] on button "Send email" at bounding box center [635, 371] width 68 height 26
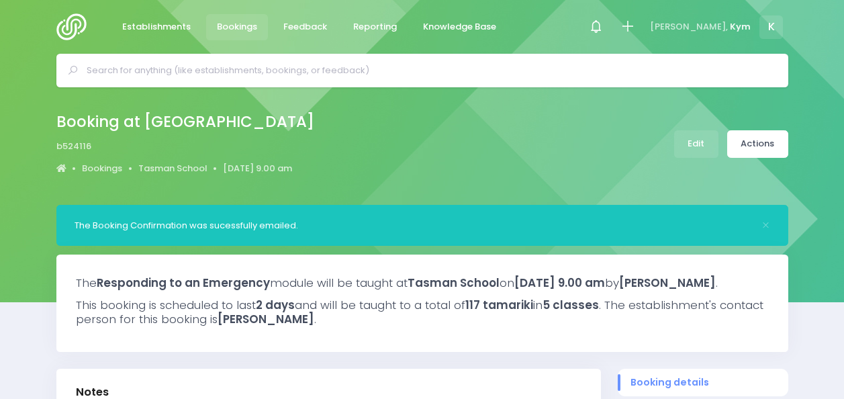
select select "5"
click at [76, 23] on img at bounding box center [75, 26] width 38 height 27
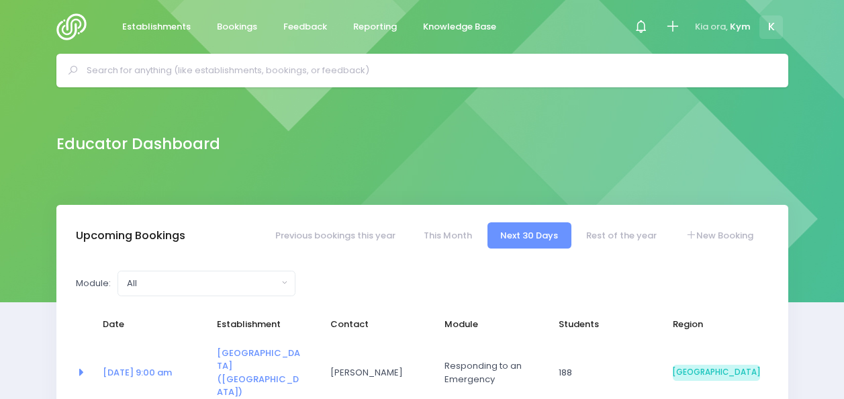
select select "5"
